Goal: Navigation & Orientation: Find specific page/section

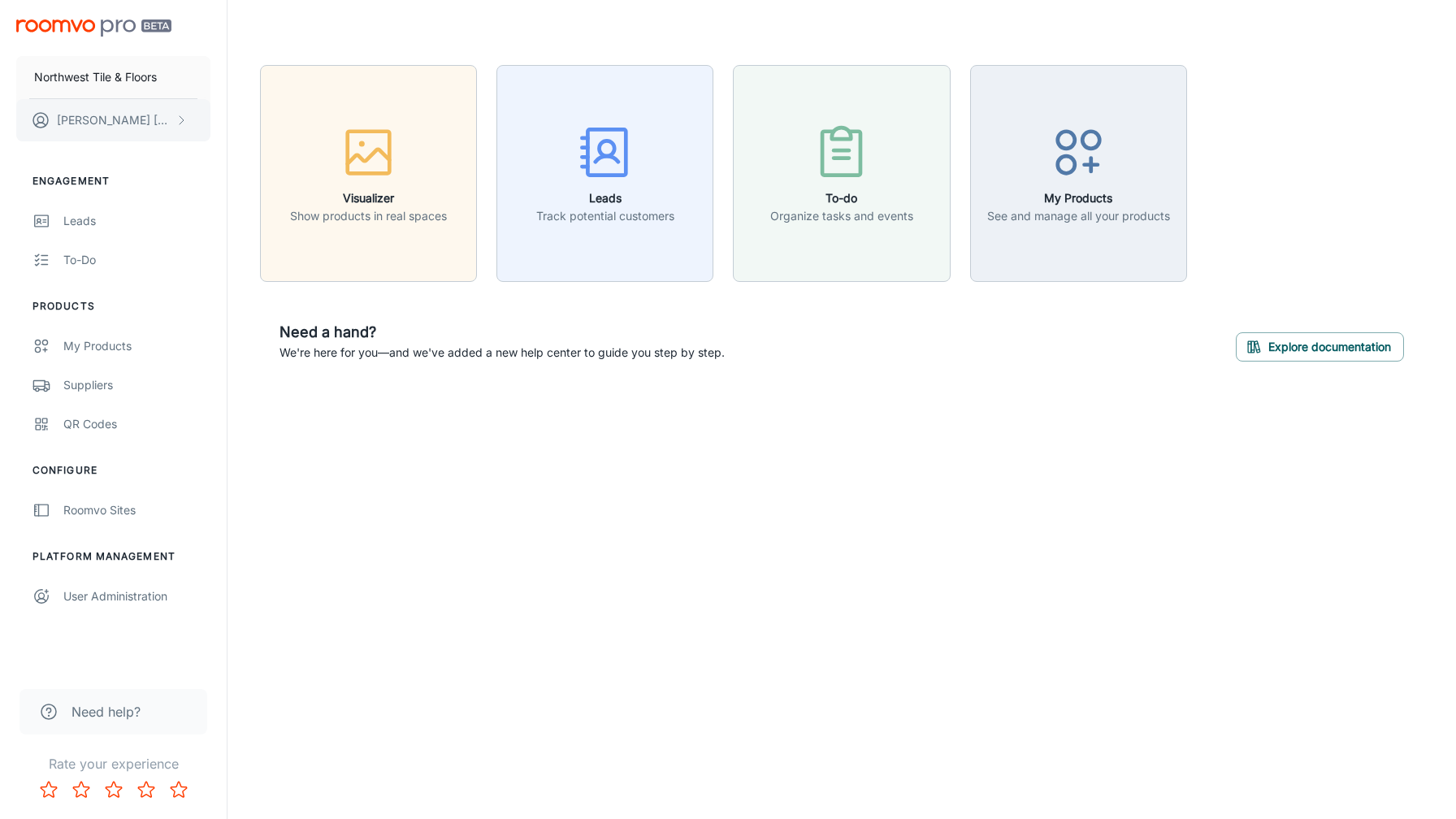
click at [188, 118] on button "[PERSON_NAME]" at bounding box center [113, 121] width 194 height 42
click at [255, 119] on li "User Profile" at bounding box center [254, 119] width 87 height 28
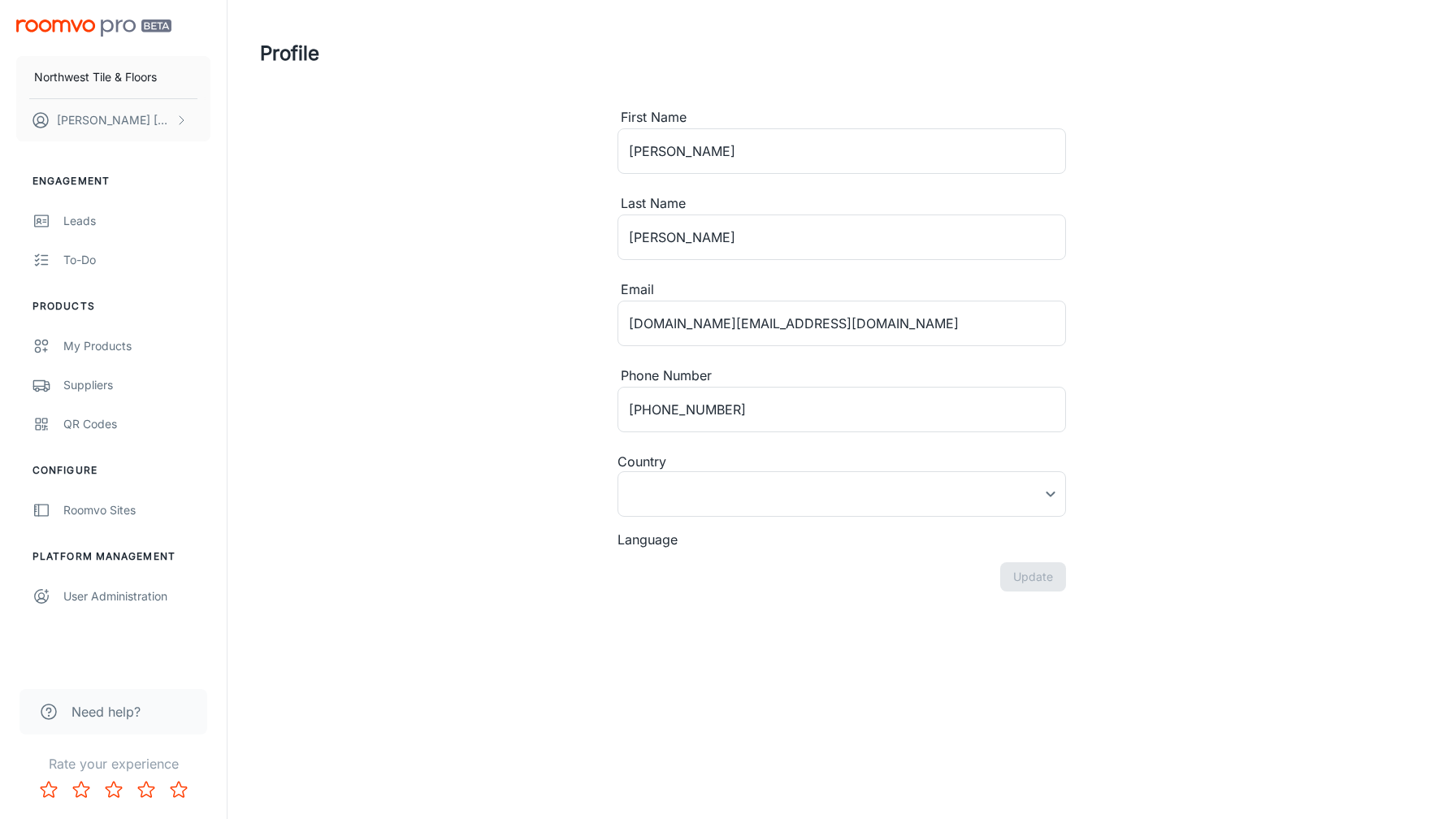
type input "[GEOGRAPHIC_DATA]"
click at [78, 218] on div "Leads" at bounding box center [137, 221] width 147 height 18
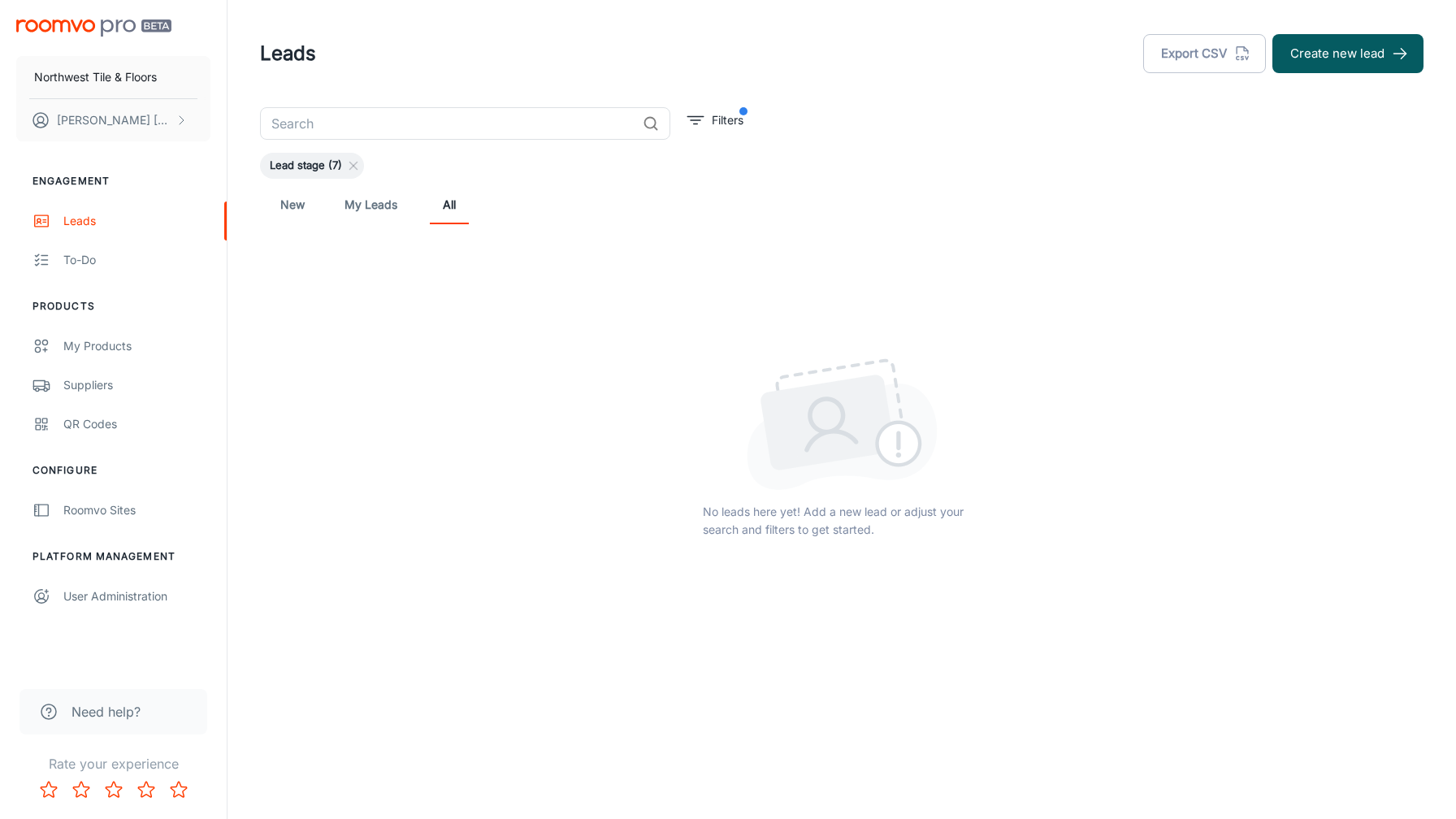
click at [373, 207] on link "My Leads" at bounding box center [371, 205] width 53 height 39
click at [298, 207] on link "New" at bounding box center [293, 205] width 39 height 39
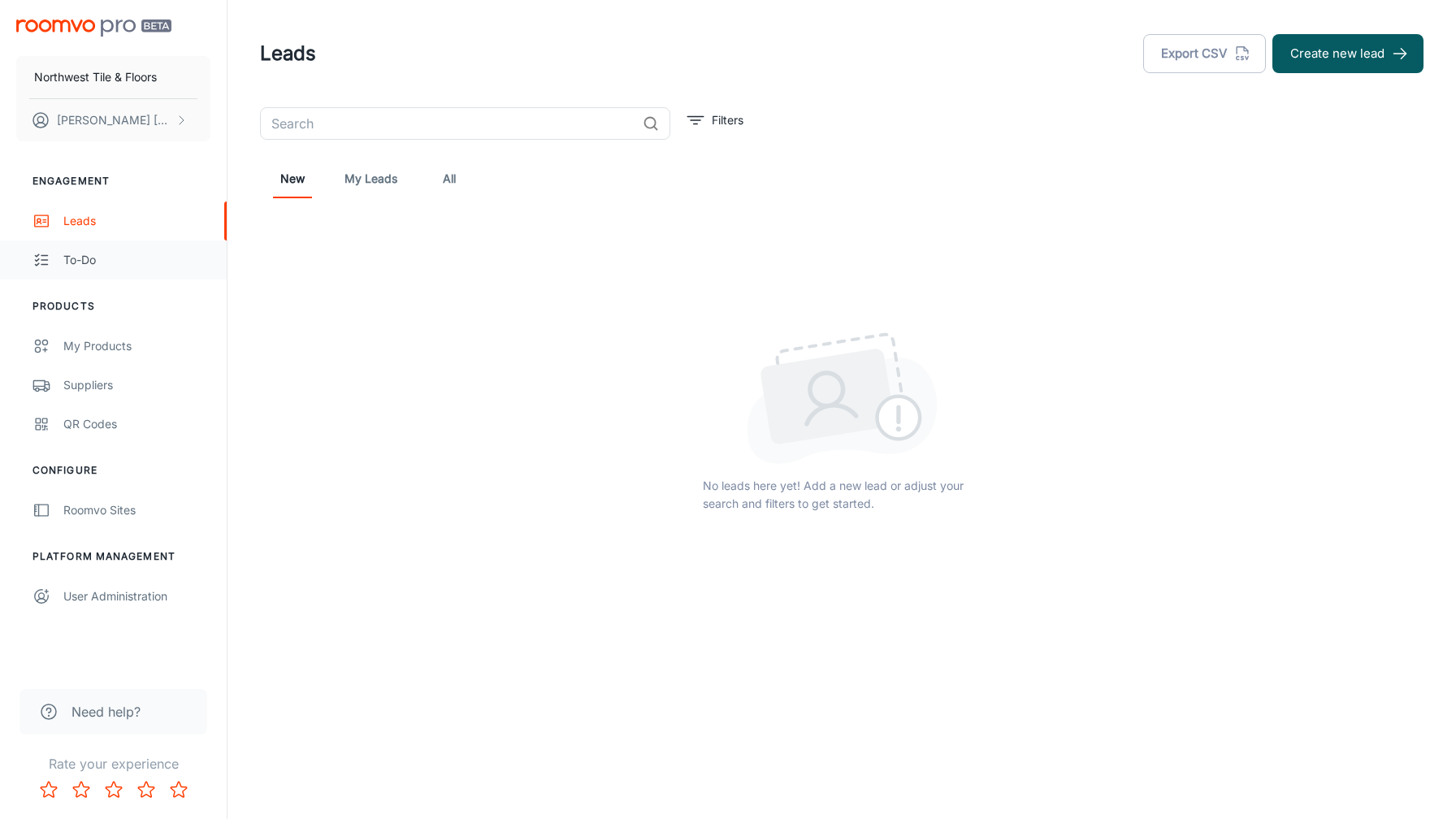
click at [77, 260] on div "To-do" at bounding box center [137, 260] width 147 height 18
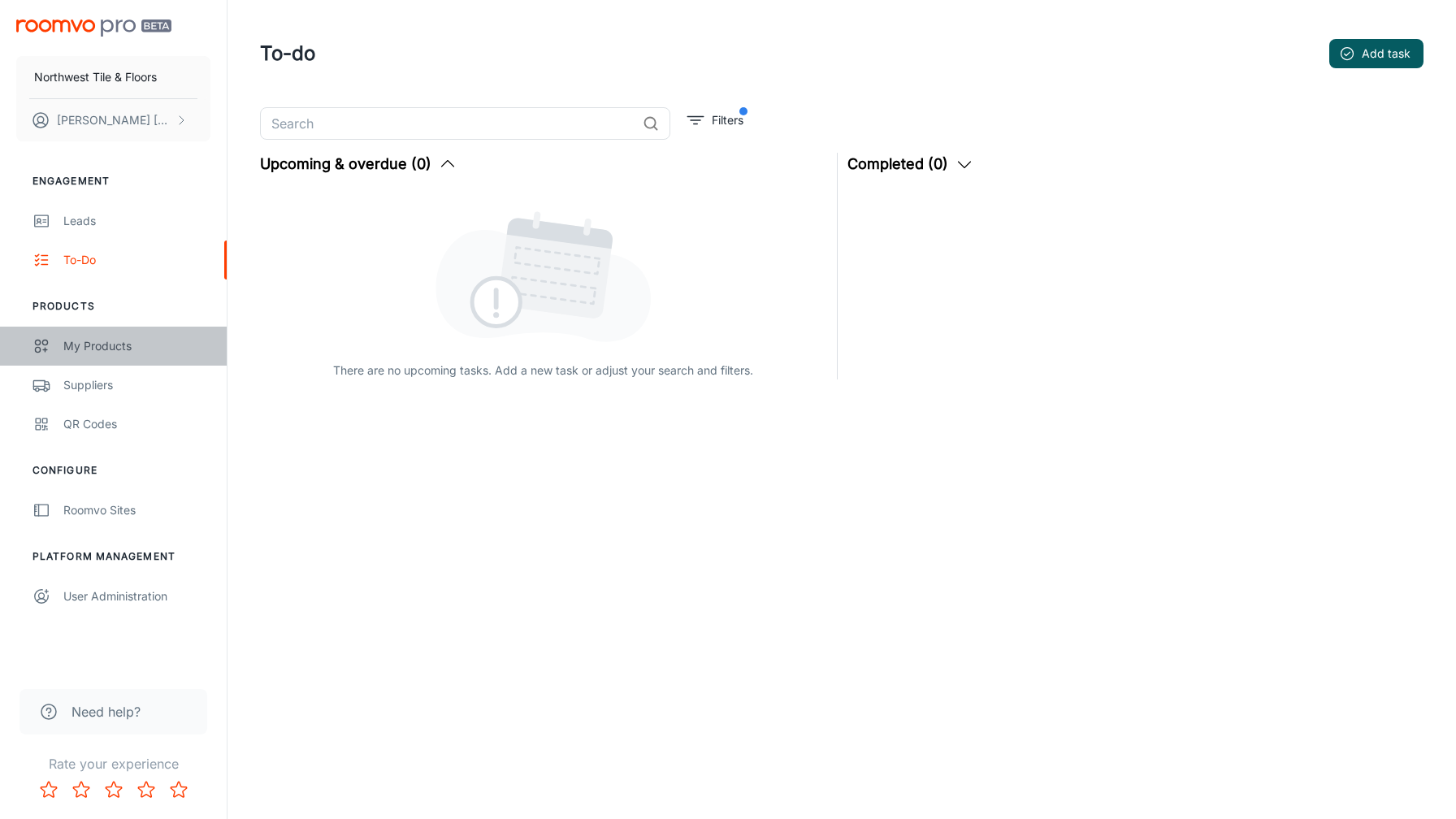
click at [94, 345] on div "My Products" at bounding box center [137, 346] width 147 height 18
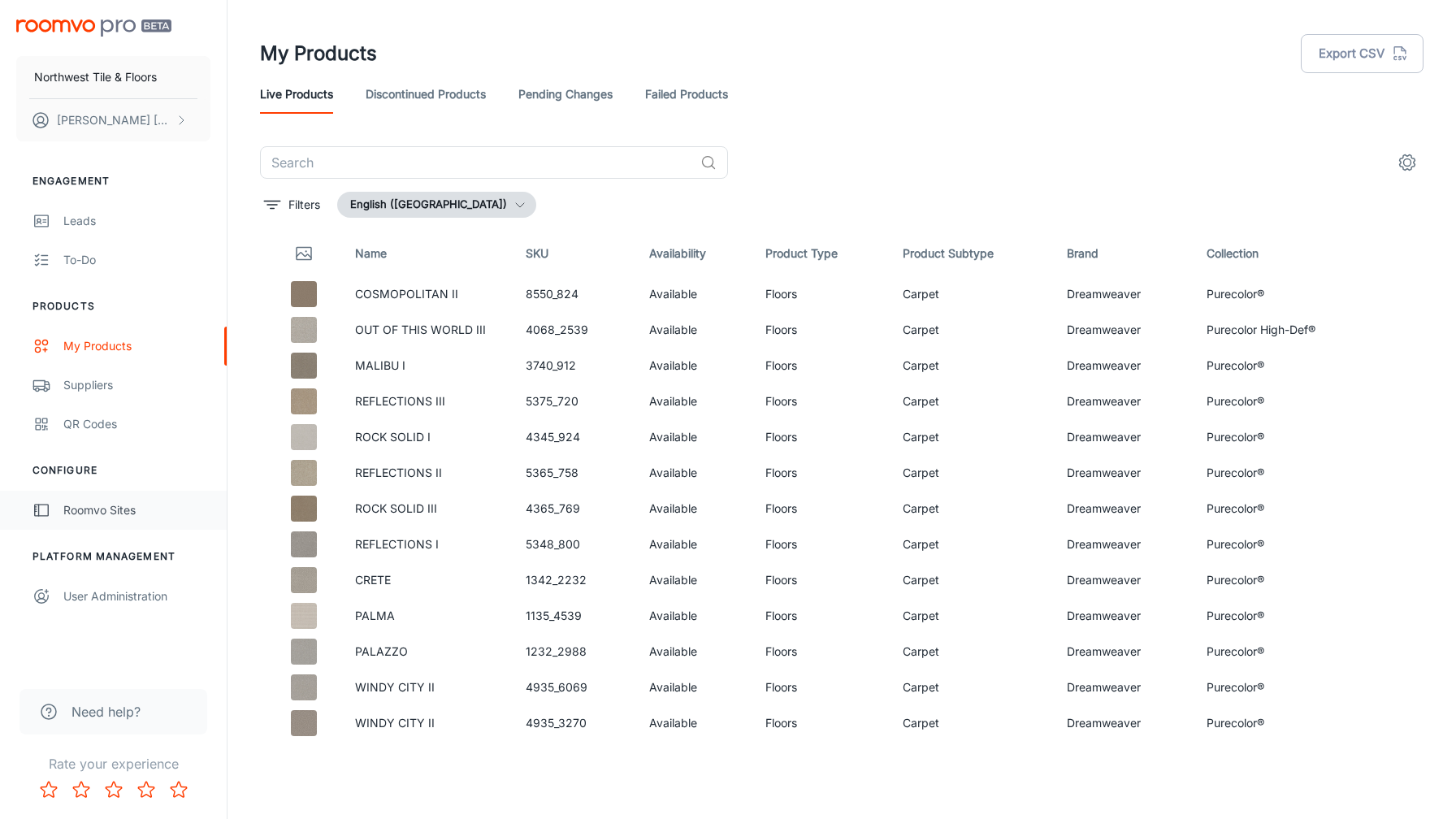
click at [105, 509] on div "Roomvo Sites" at bounding box center [137, 510] width 147 height 18
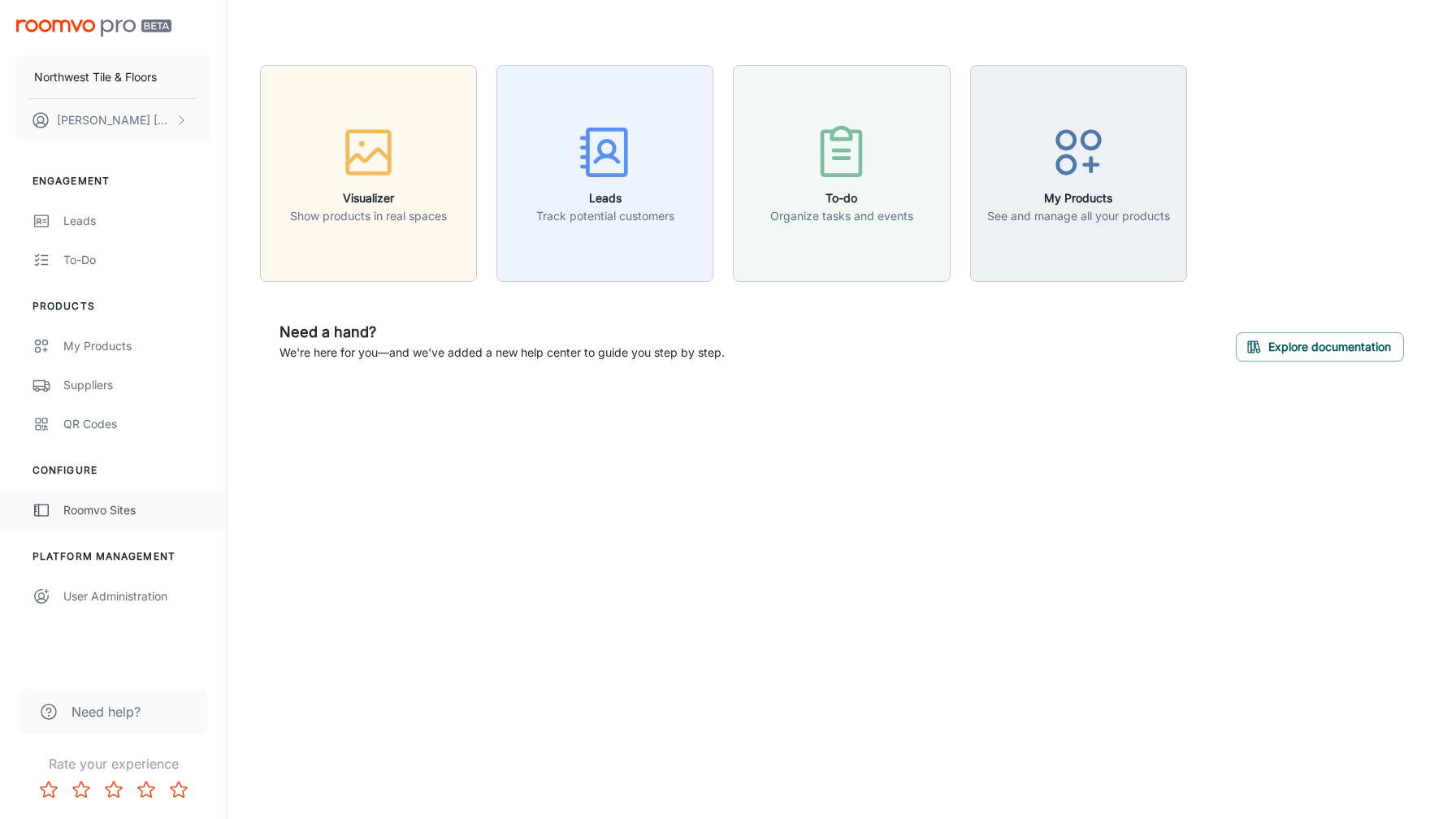
click at [91, 513] on div "Roomvo Sites" at bounding box center [137, 510] width 147 height 18
click at [1302, 349] on button "Explore documentation" at bounding box center [1319, 347] width 168 height 30
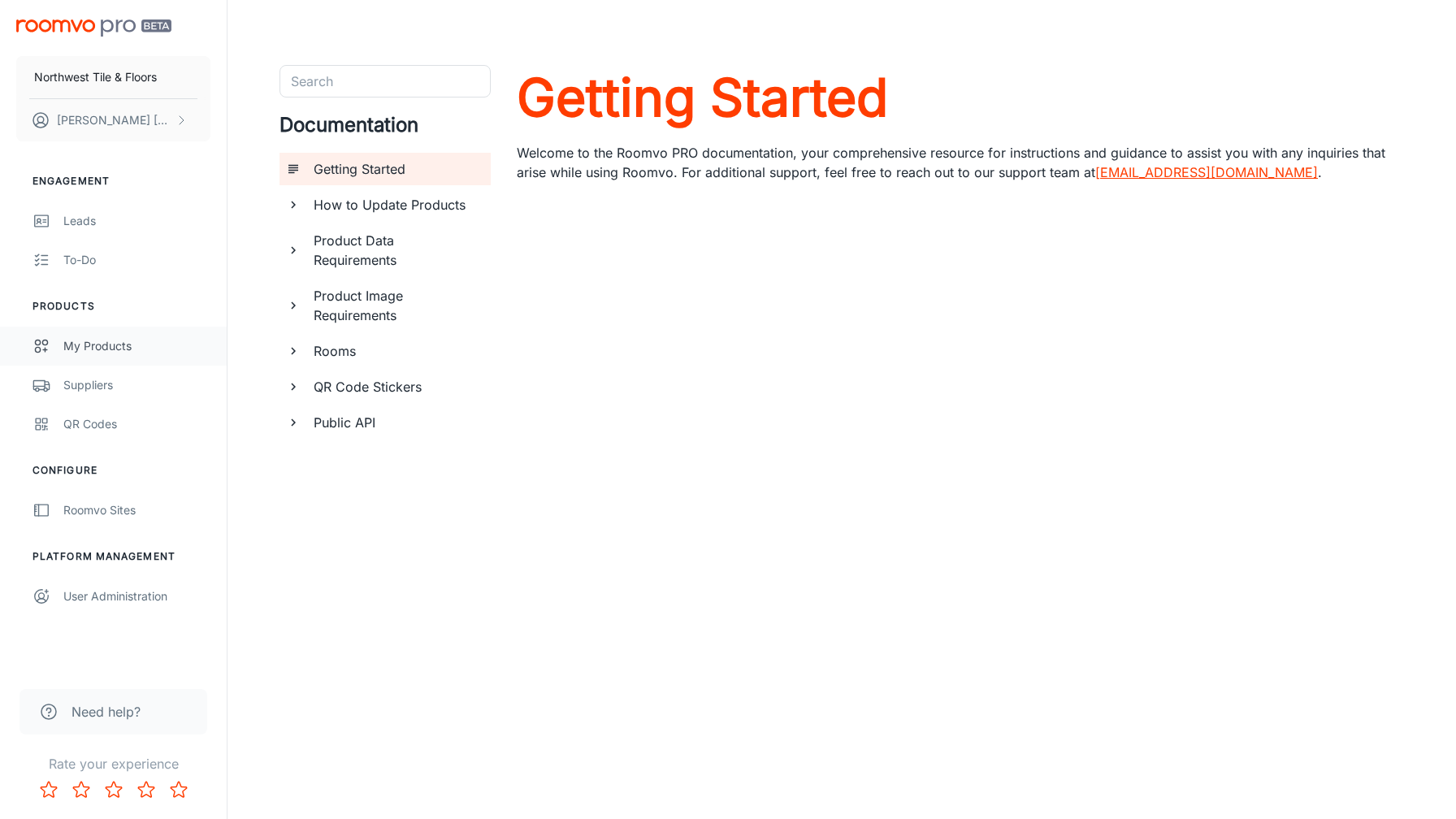
click at [99, 345] on div "My Products" at bounding box center [137, 346] width 147 height 18
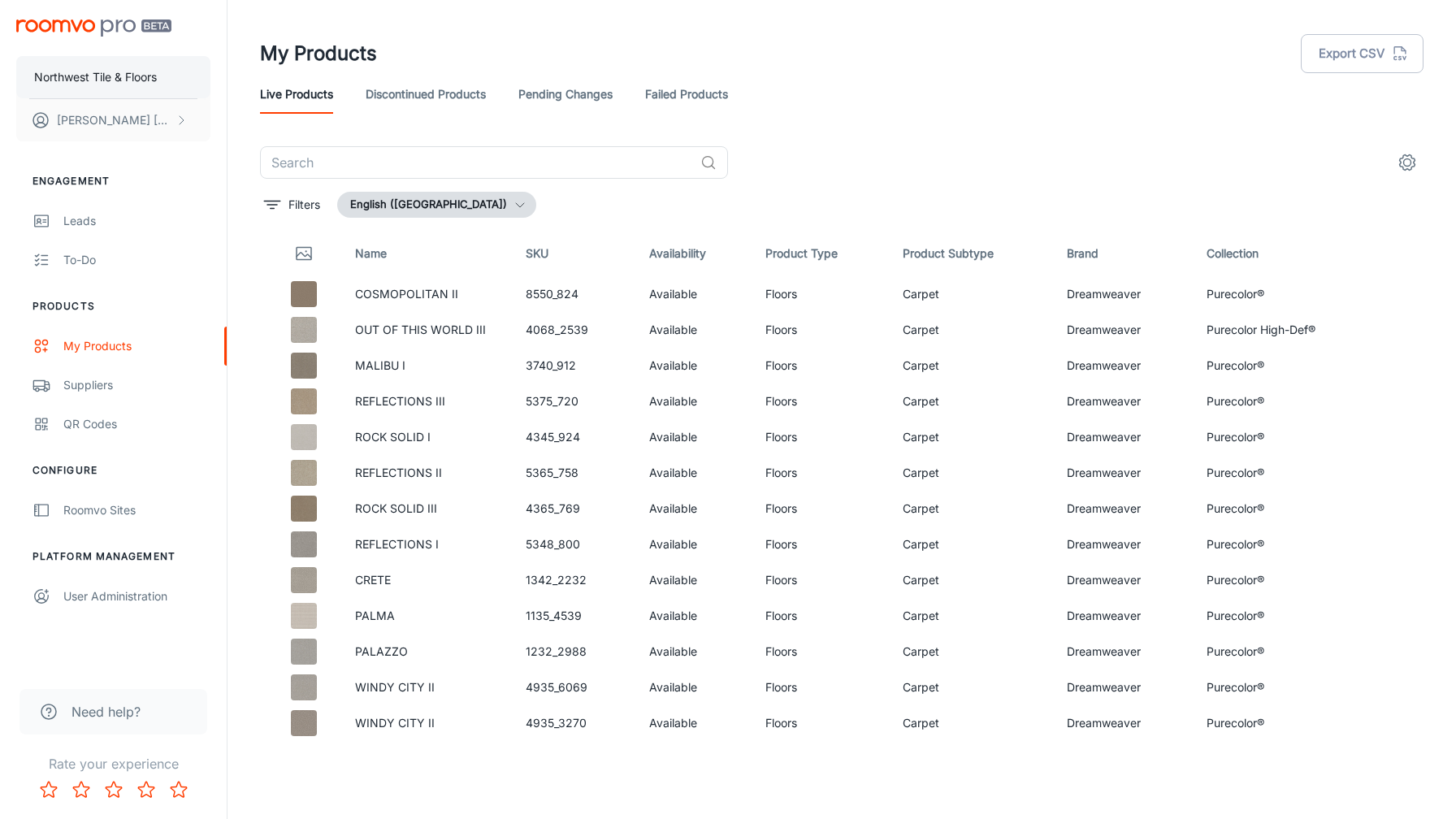
click at [84, 73] on p "Northwest Tile & Floors" at bounding box center [95, 77] width 123 height 18
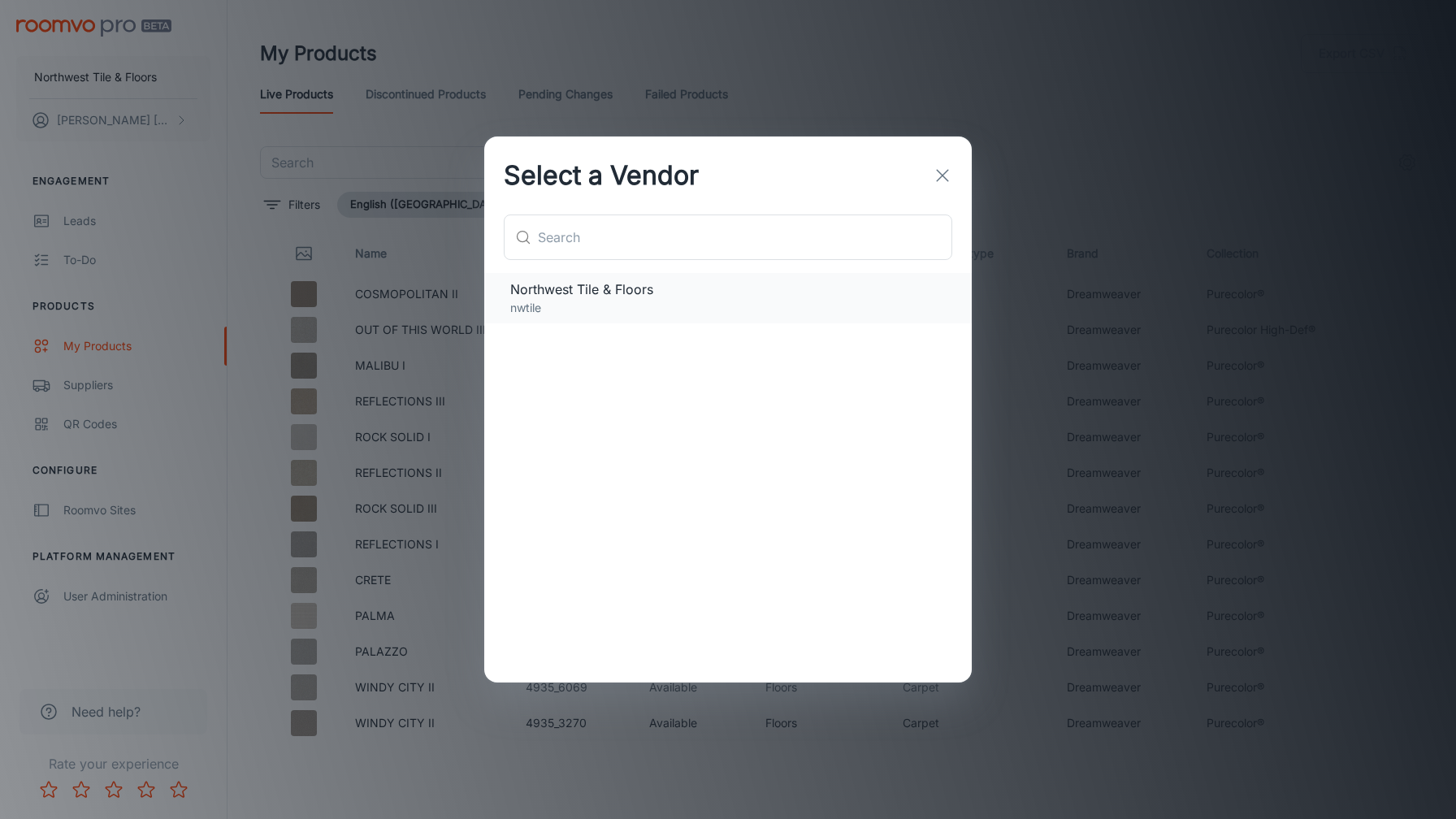
click at [597, 296] on span "Northwest Tile & Floors" at bounding box center [728, 288] width 436 height 19
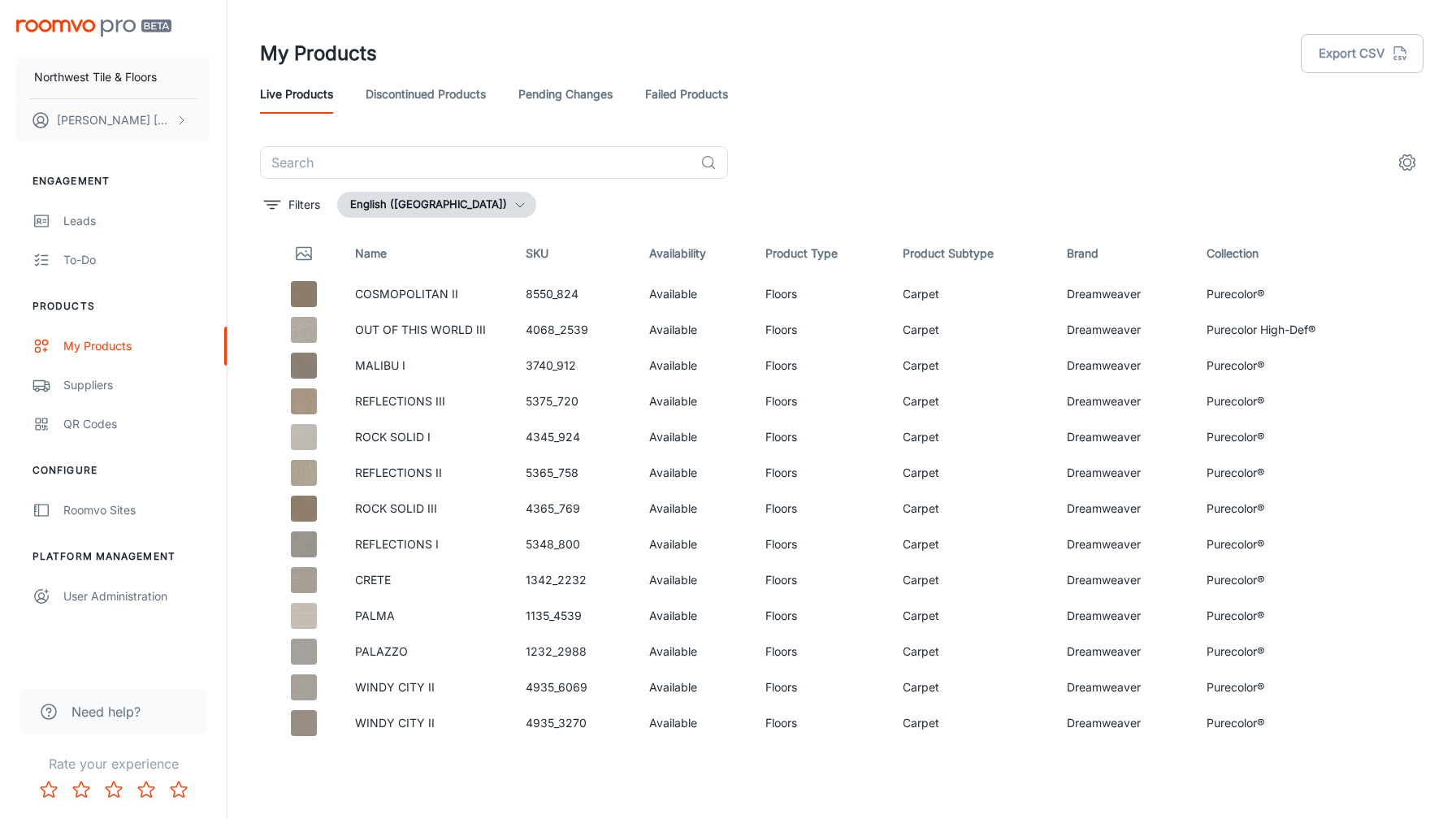
click at [132, 24] on img "scrollable content" at bounding box center [94, 28] width 155 height 17
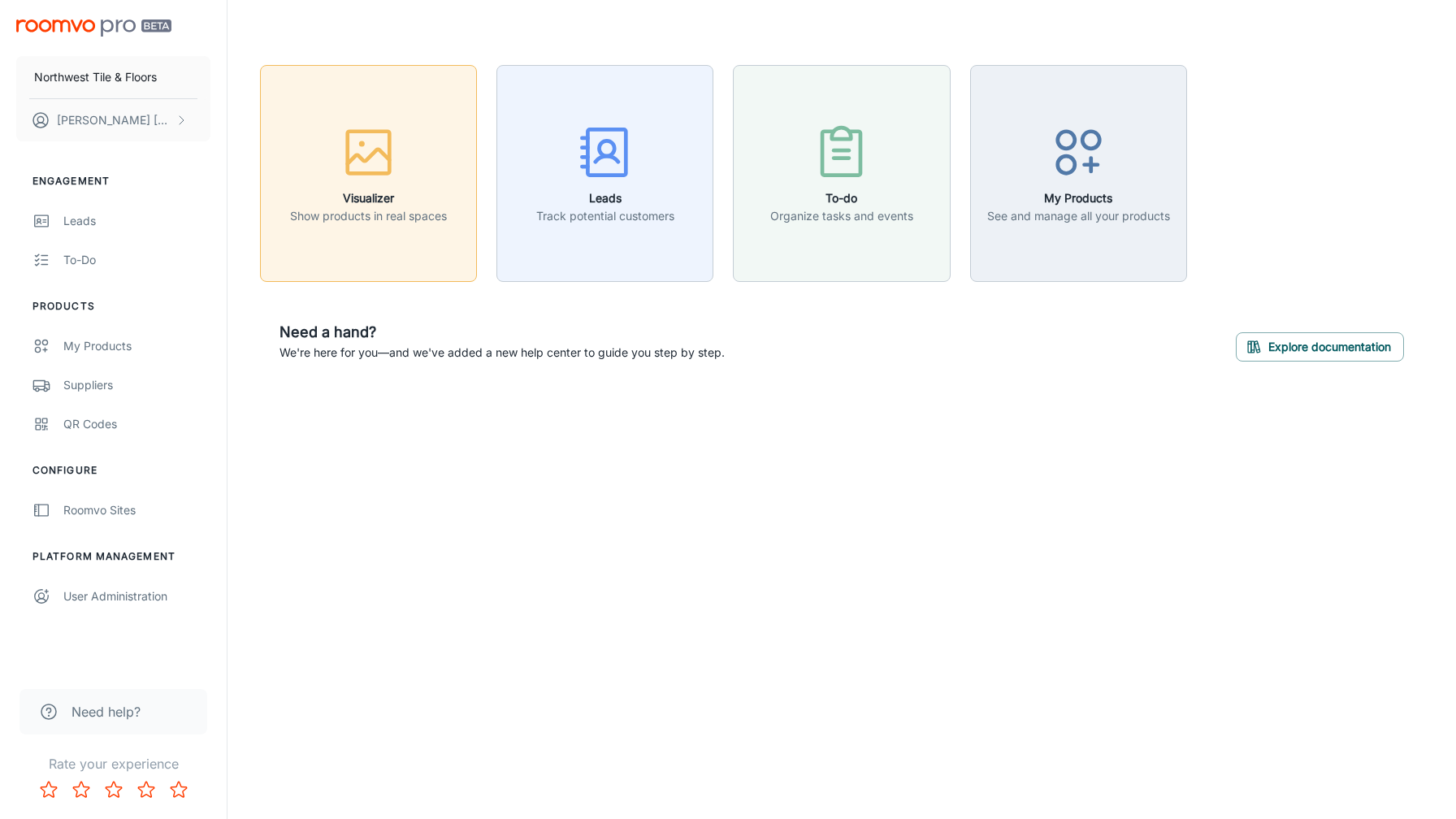
click at [369, 197] on h6 "Visualizer" at bounding box center [368, 198] width 157 height 18
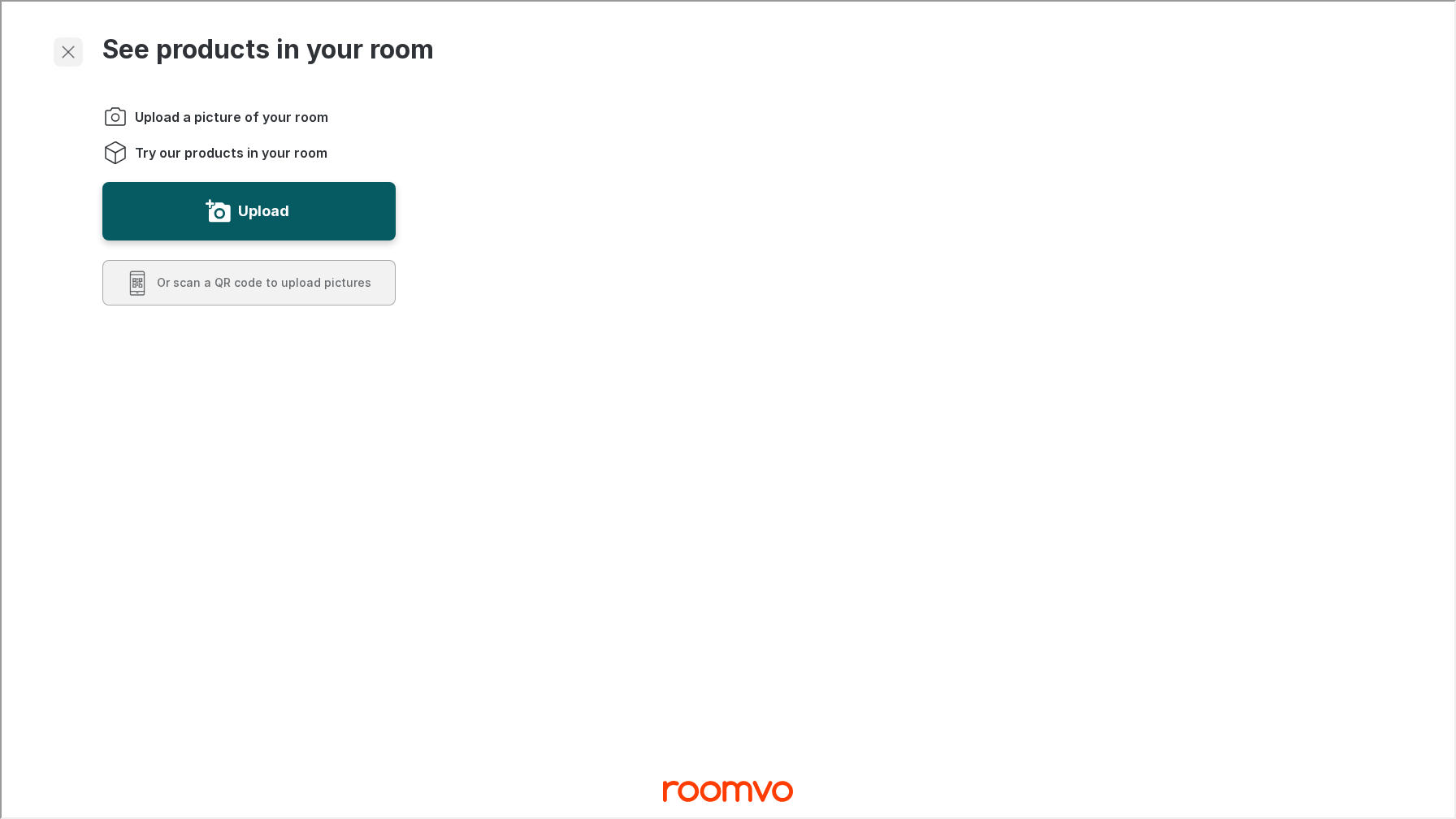
click at [73, 50] on icon "Exit visualizer" at bounding box center [66, 50] width 19 height 19
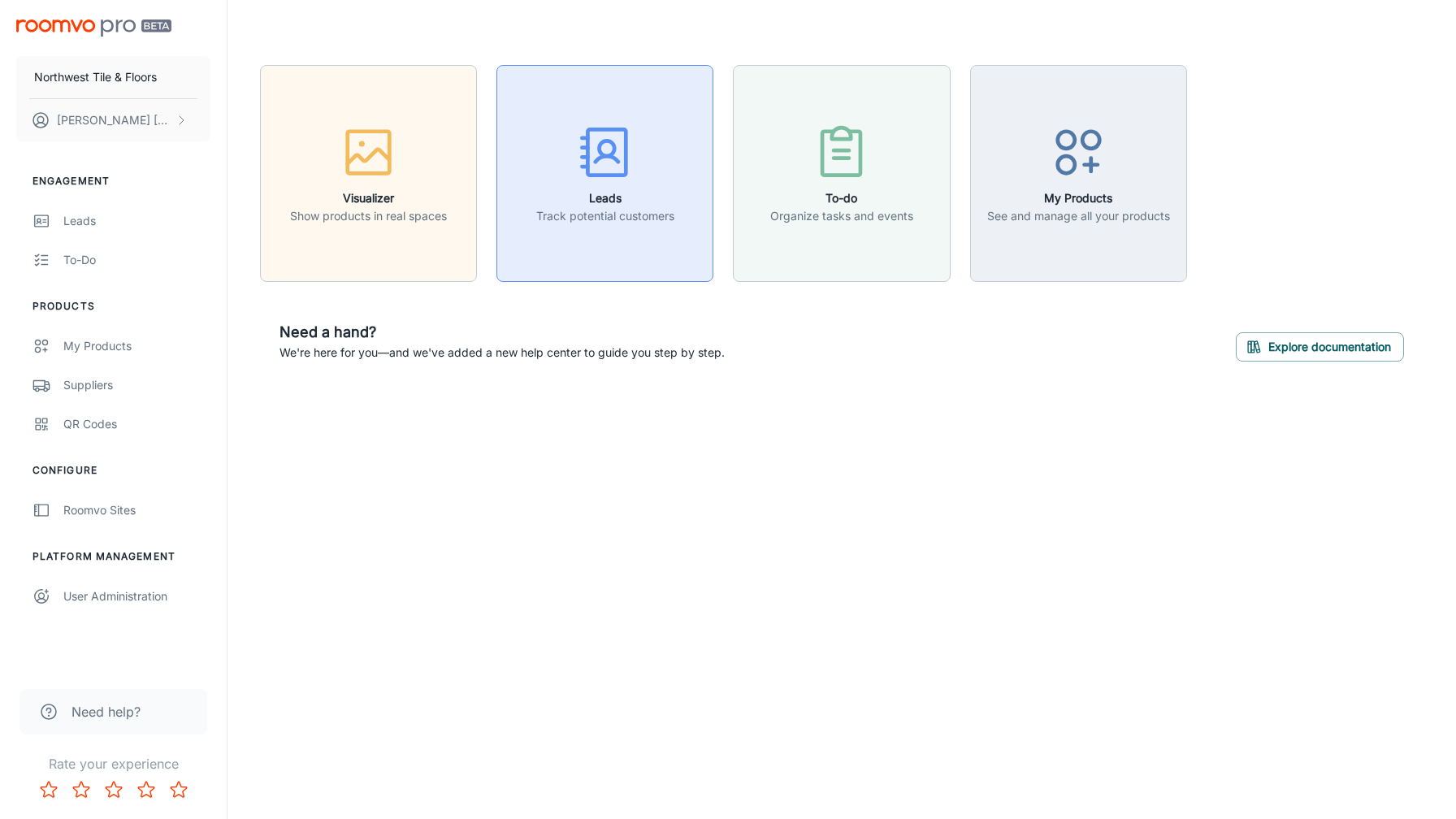
click at [633, 221] on p "Track potential customers" at bounding box center [605, 216] width 138 height 18
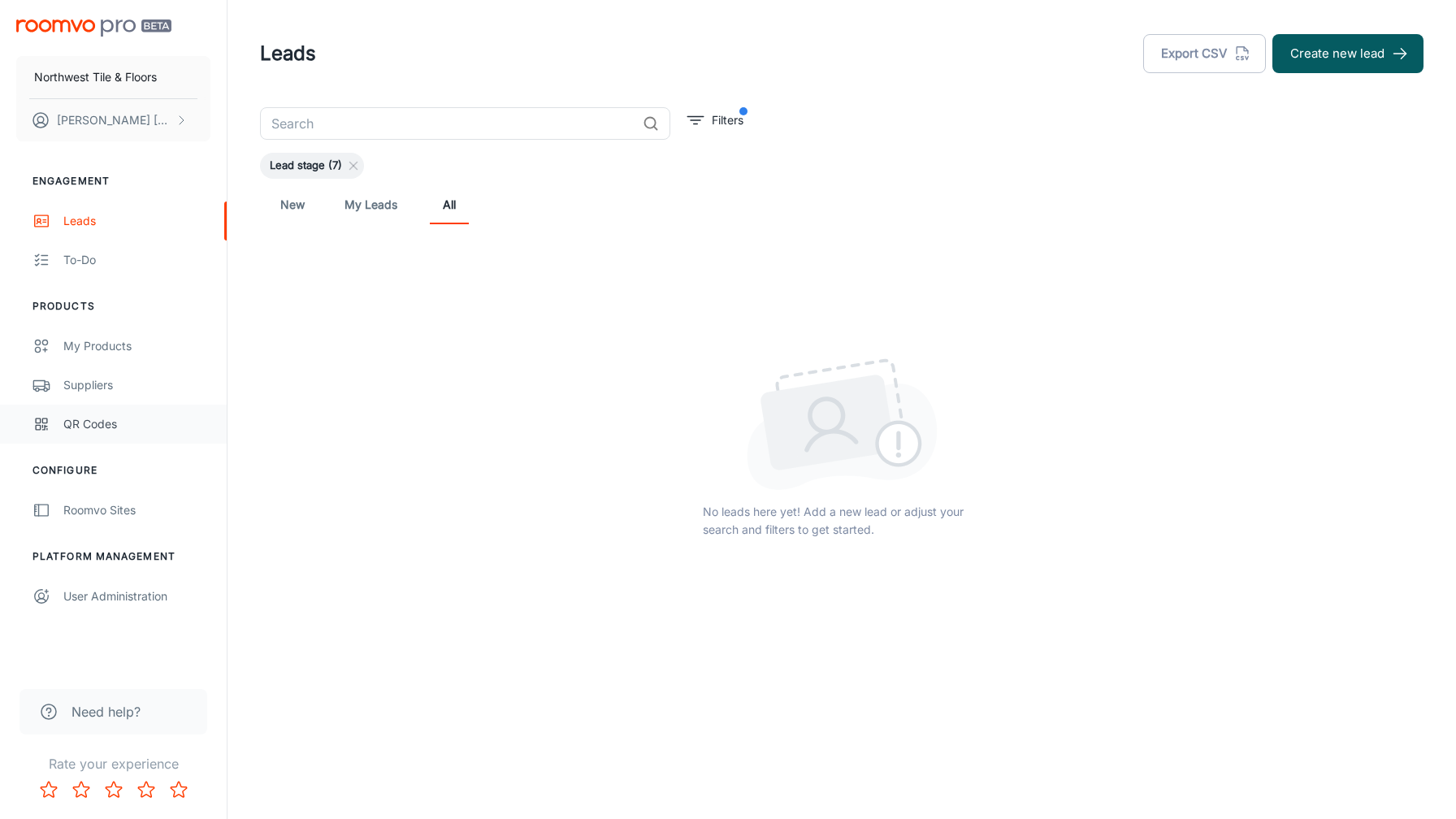
click at [77, 427] on div "QR Codes" at bounding box center [137, 423] width 147 height 18
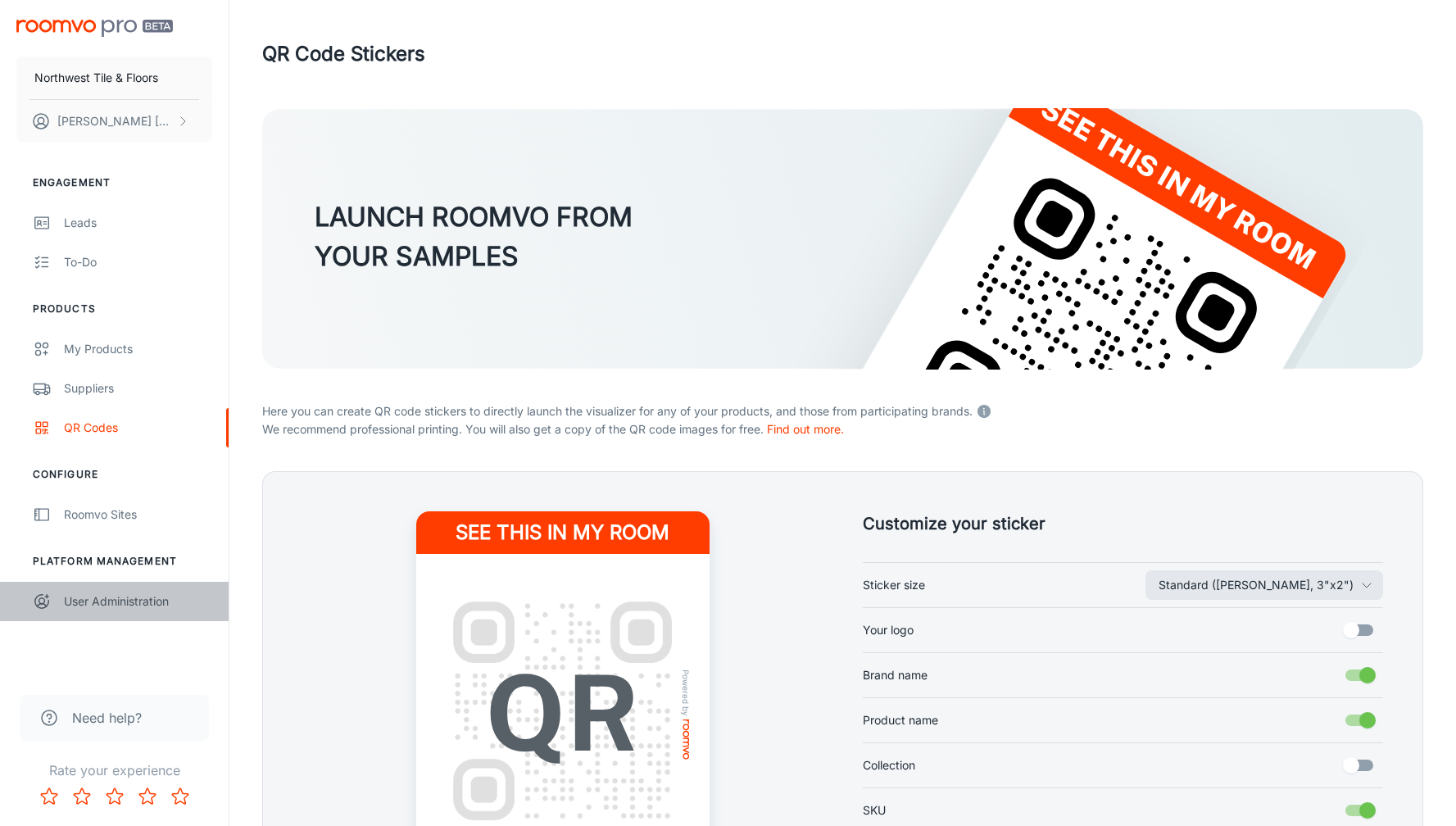
click at [101, 605] on div "User Administration" at bounding box center [138, 601] width 148 height 18
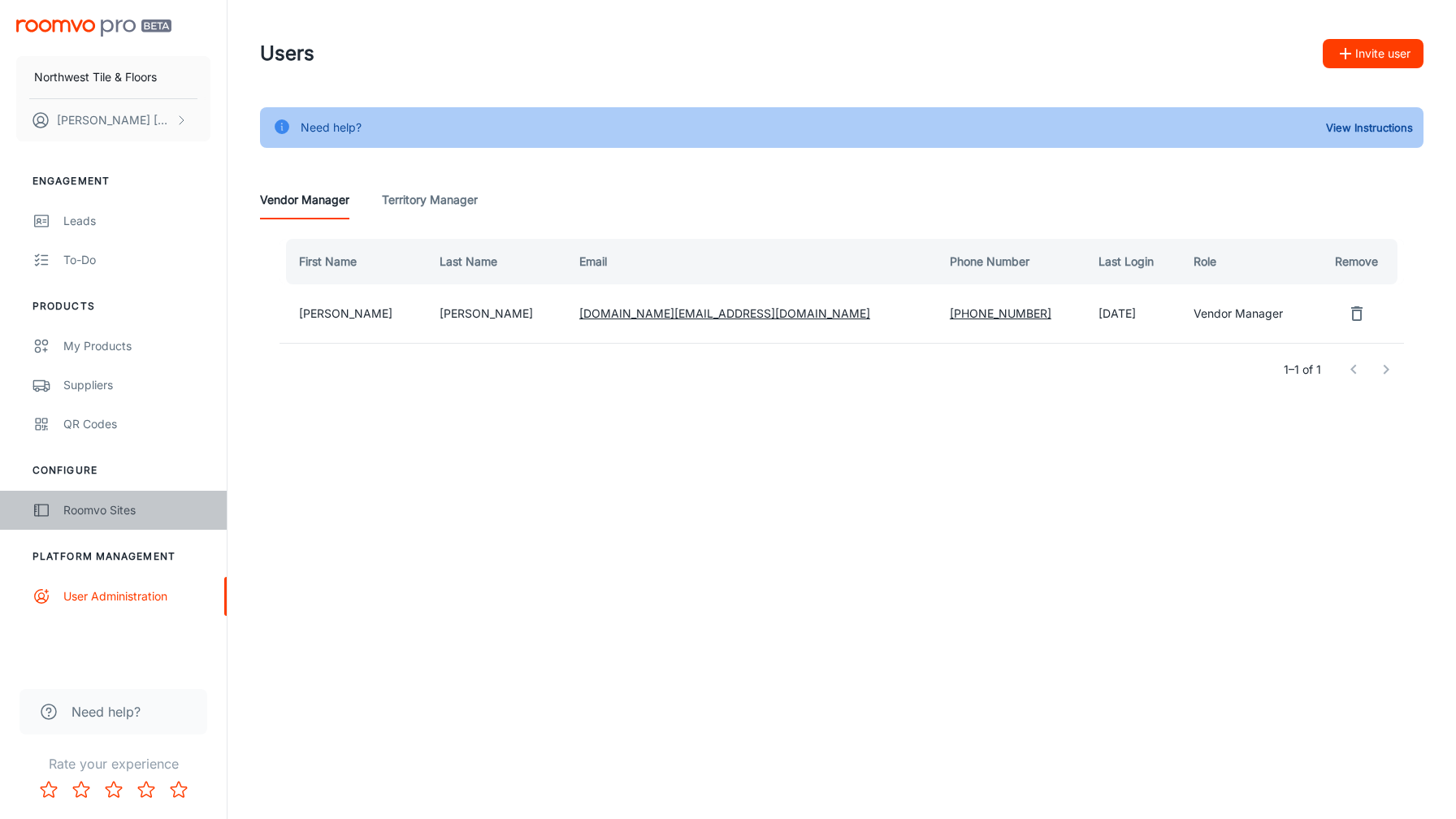
click at [89, 515] on div "Roomvo Sites" at bounding box center [137, 510] width 147 height 18
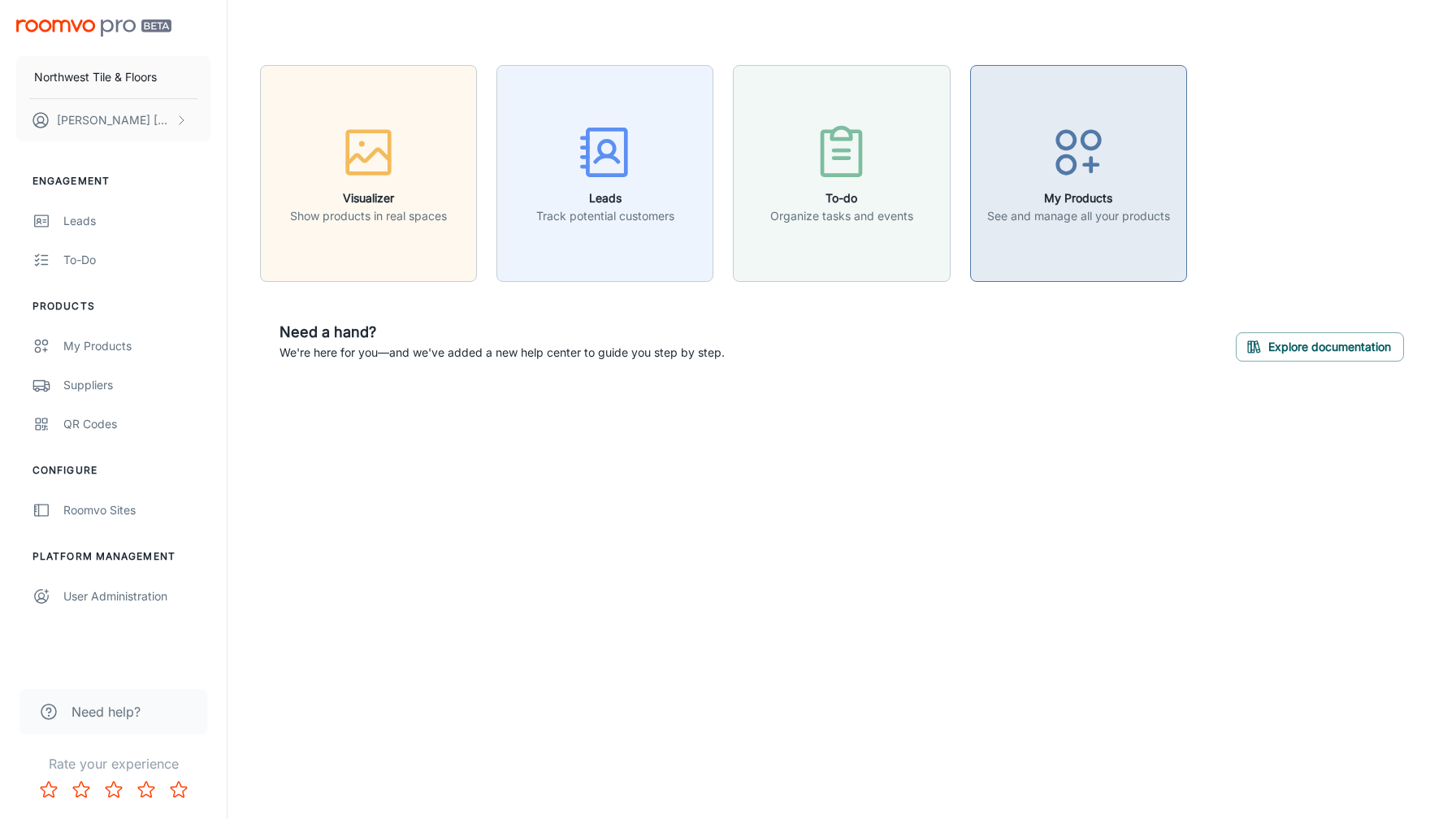
click at [1088, 220] on p "See and manage all your products" at bounding box center [1078, 216] width 183 height 18
